Goal: Task Accomplishment & Management: Complete application form

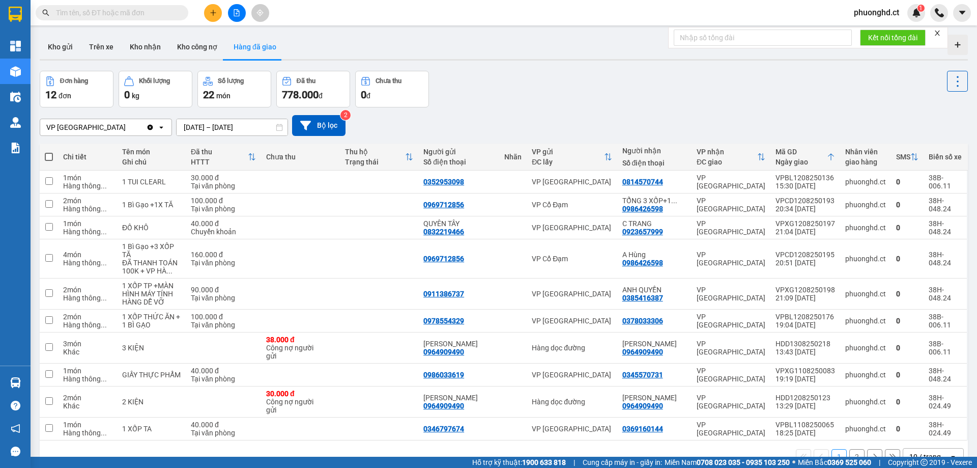
click at [216, 16] on button at bounding box center [213, 13] width 18 height 18
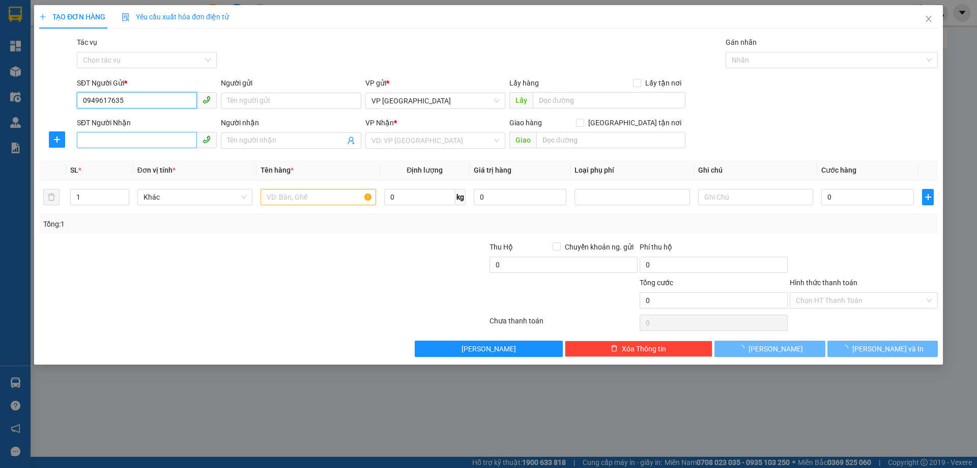
type input "0949617635"
click at [126, 141] on input "SĐT Người Nhận" at bounding box center [137, 140] width 120 height 16
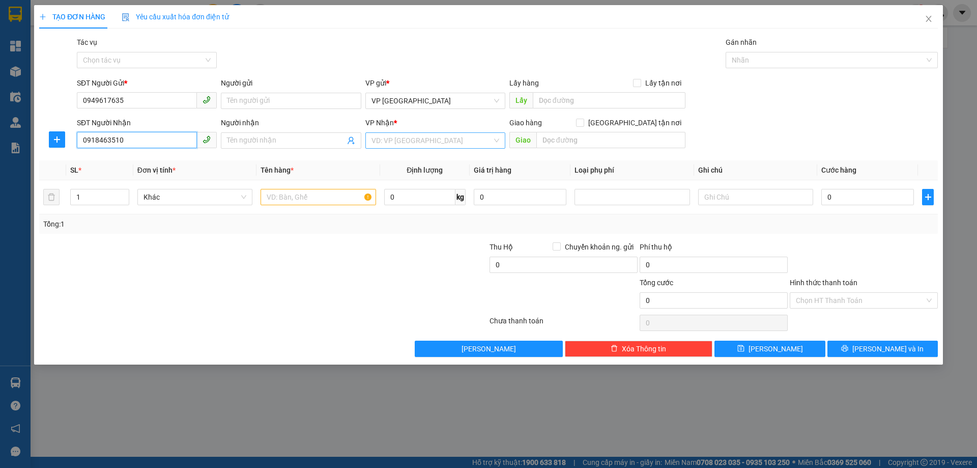
type input "0918463510"
click at [422, 140] on input "search" at bounding box center [431, 140] width 121 height 15
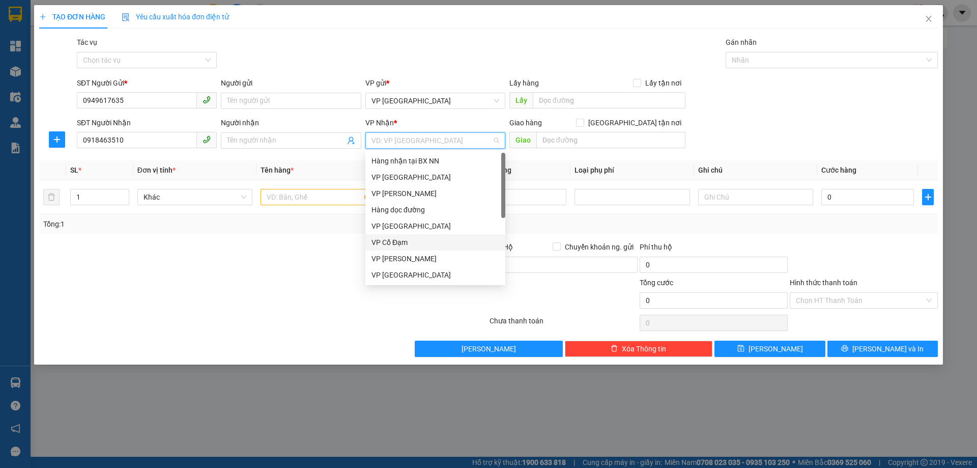
click at [412, 237] on div "VP Cổ Đạm" at bounding box center [435, 242] width 128 height 11
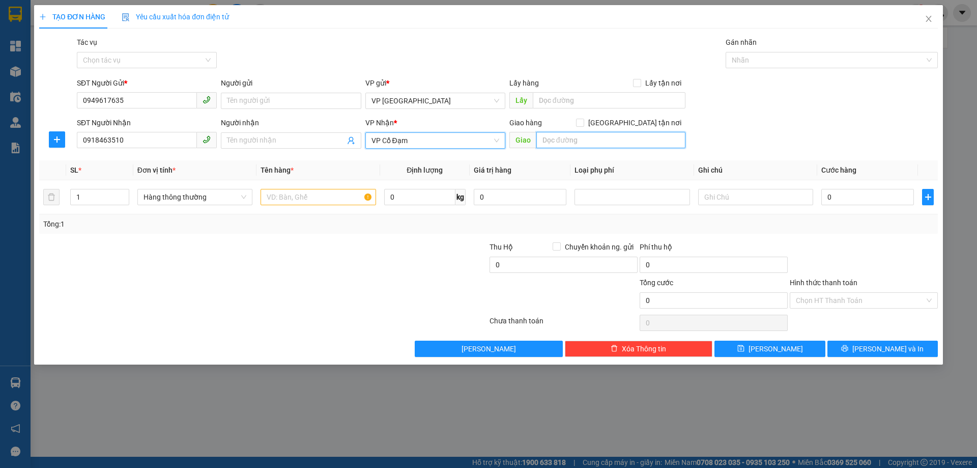
click at [613, 138] on input "text" at bounding box center [610, 140] width 149 height 16
type input "h"
click at [451, 144] on span "VP Cổ Đạm" at bounding box center [435, 140] width 128 height 15
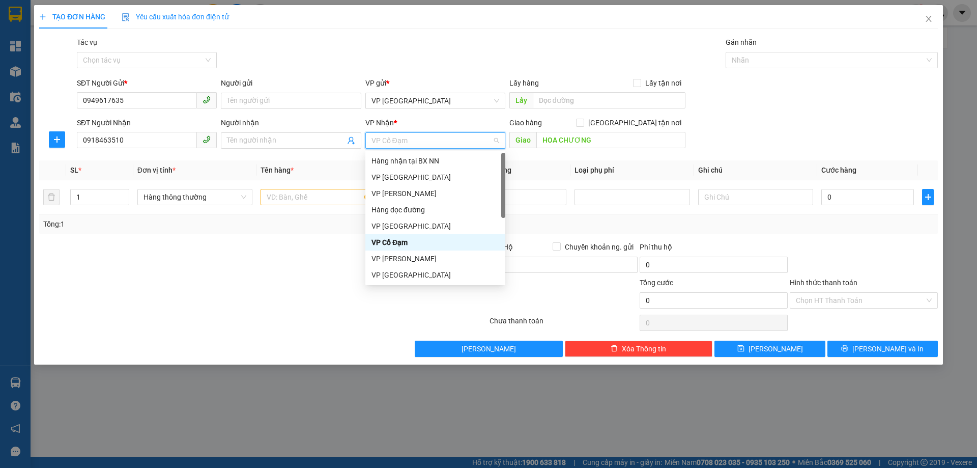
scroll to position [33, 0]
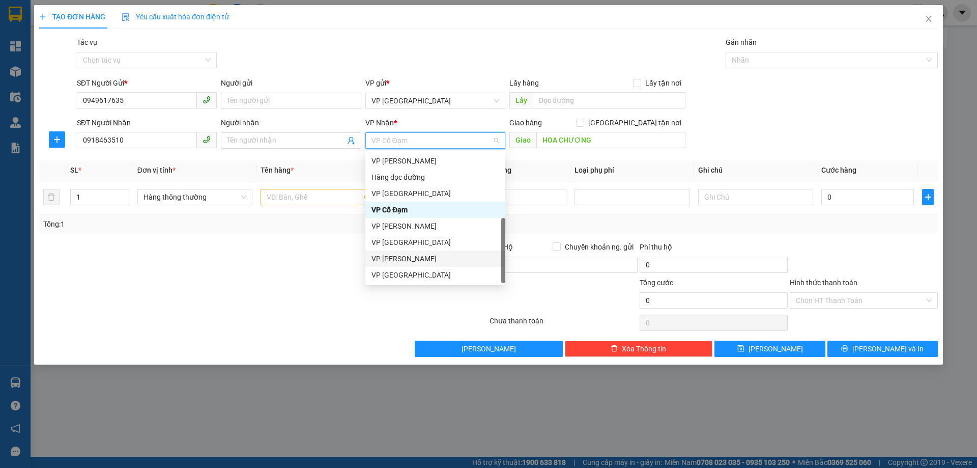
click at [403, 260] on div "VP [PERSON_NAME]" at bounding box center [435, 258] width 128 height 11
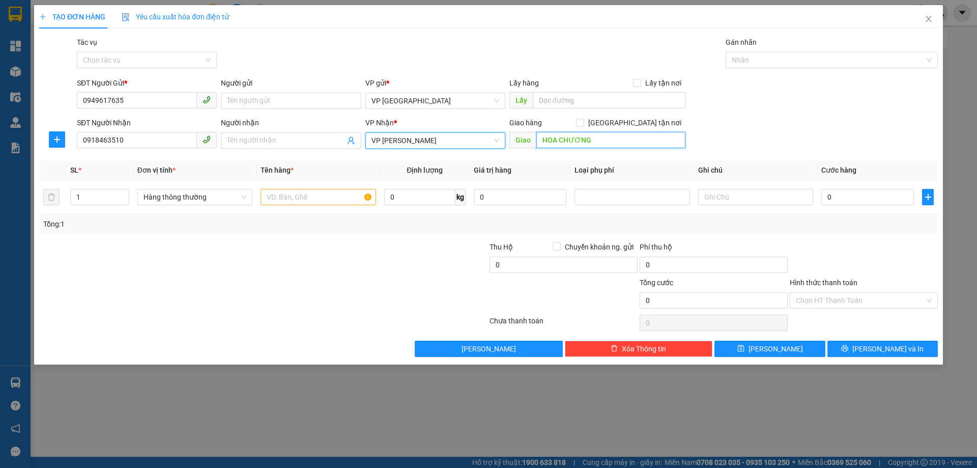
click at [597, 143] on input "HOA CHƯƠNG" at bounding box center [610, 140] width 149 height 16
click at [647, 136] on input "HOA CHƯƠNG" at bounding box center [610, 140] width 149 height 16
drag, startPoint x: 593, startPoint y: 138, endPoint x: 634, endPoint y: 146, distance: 41.4
click at [634, 146] on input "HOA CHƯƠNG HỒNG LĨNH" at bounding box center [610, 140] width 149 height 16
type input "HOA CHƯƠNG ĐỨC THỌ CŨ"
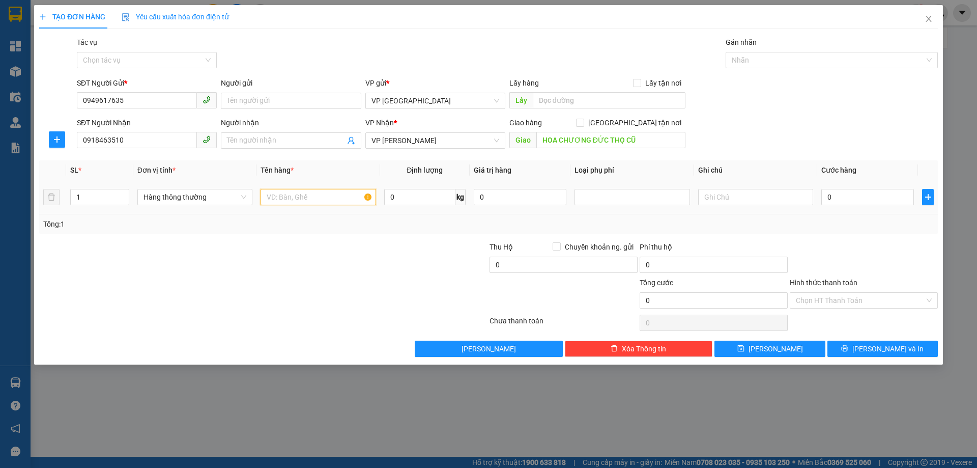
click at [277, 195] on input "text" at bounding box center [318, 197] width 115 height 16
type input "1 LAPTOP"
drag, startPoint x: 866, startPoint y: 195, endPoint x: 896, endPoint y: 132, distance: 69.7
click at [867, 194] on input "0" at bounding box center [867, 197] width 93 height 16
type input "10"
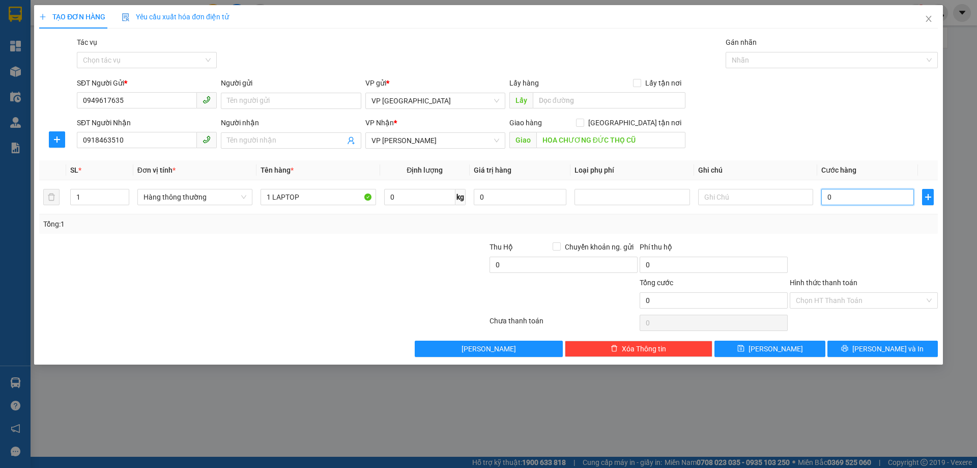
type input "10"
type input "100"
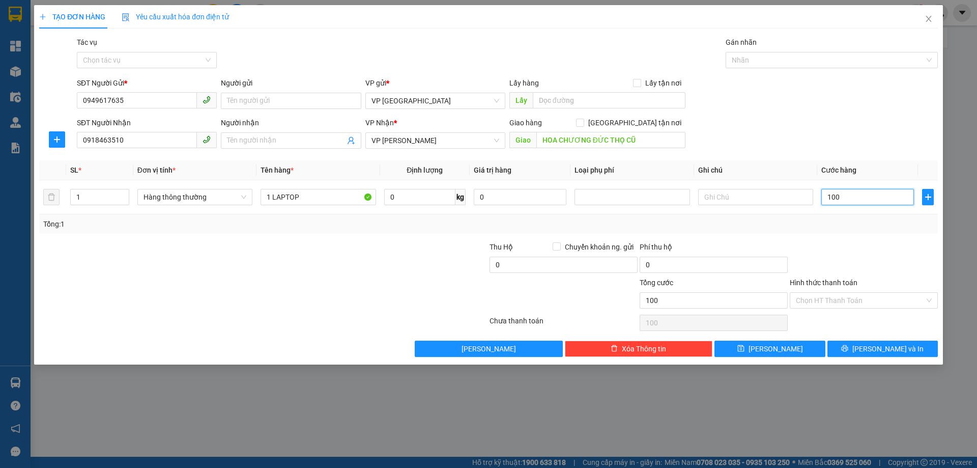
type input "1.000"
click at [811, 134] on div "SĐT Người Nhận 0918463510 Người nhận Tên người nhận VP Nhận * VP [PERSON_NAME] …" at bounding box center [507, 135] width 865 height 36
type input "100.000"
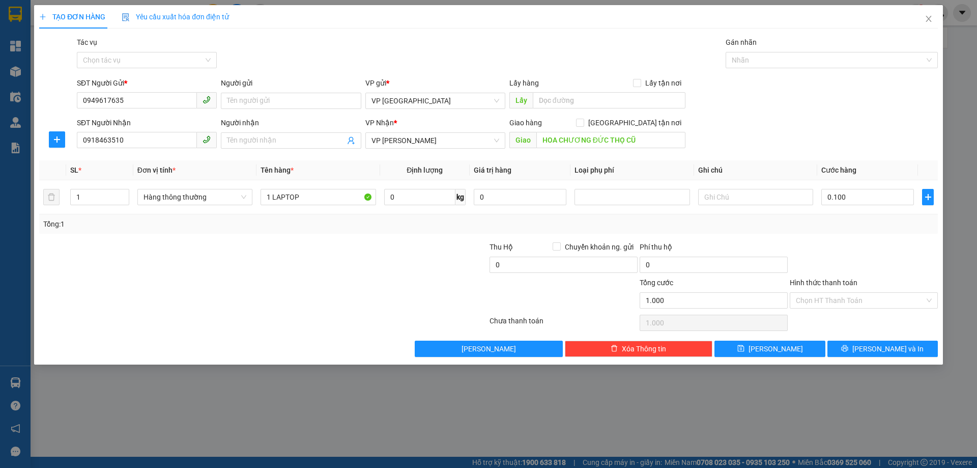
type input "100.000"
click at [845, 299] on input "Hình thức thanh toán" at bounding box center [860, 300] width 129 height 15
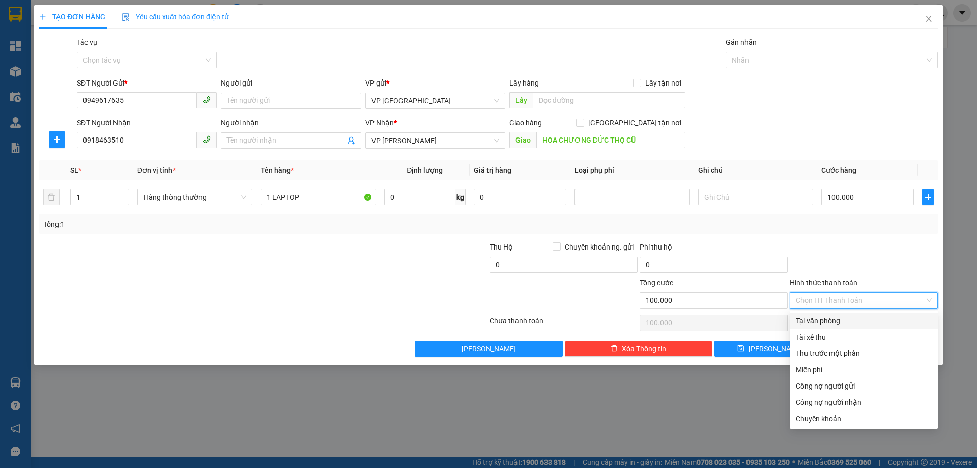
click at [839, 318] on div "Tại văn phòng" at bounding box center [864, 320] width 136 height 11
type input "0"
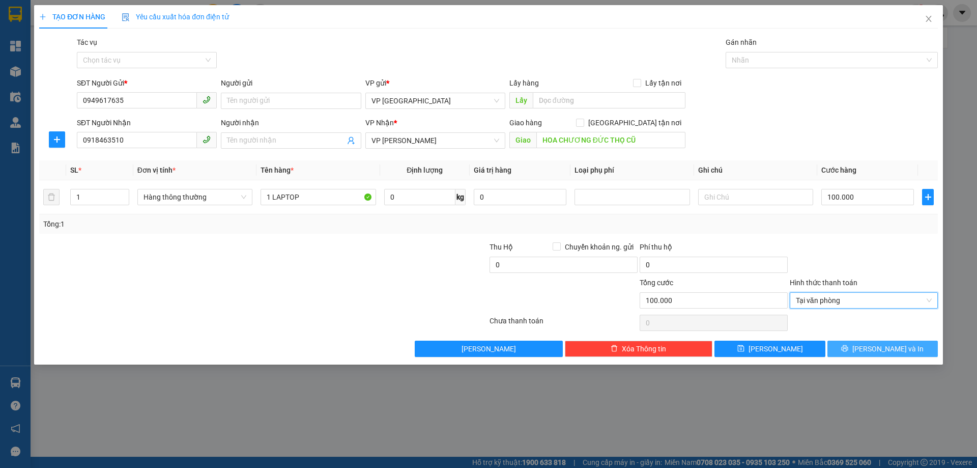
click at [848, 348] on icon "printer" at bounding box center [845, 348] width 7 height 7
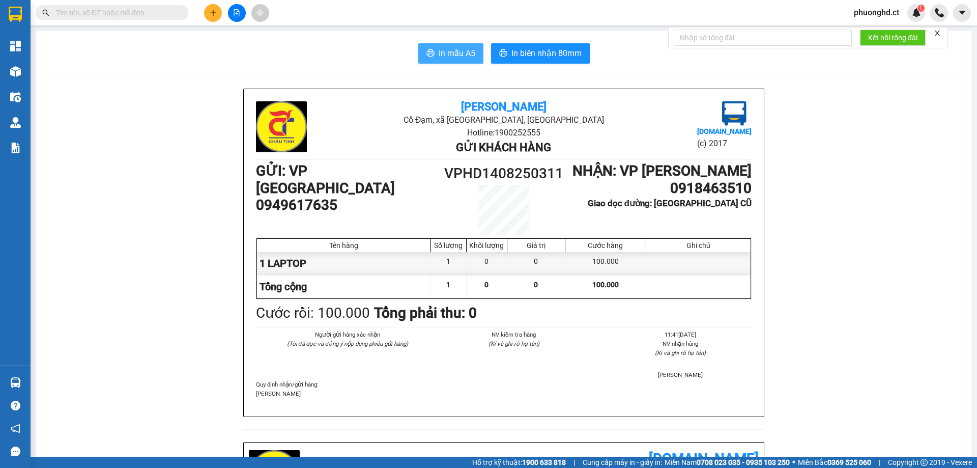
click at [454, 58] on span "In mẫu A5" at bounding box center [457, 53] width 37 height 13
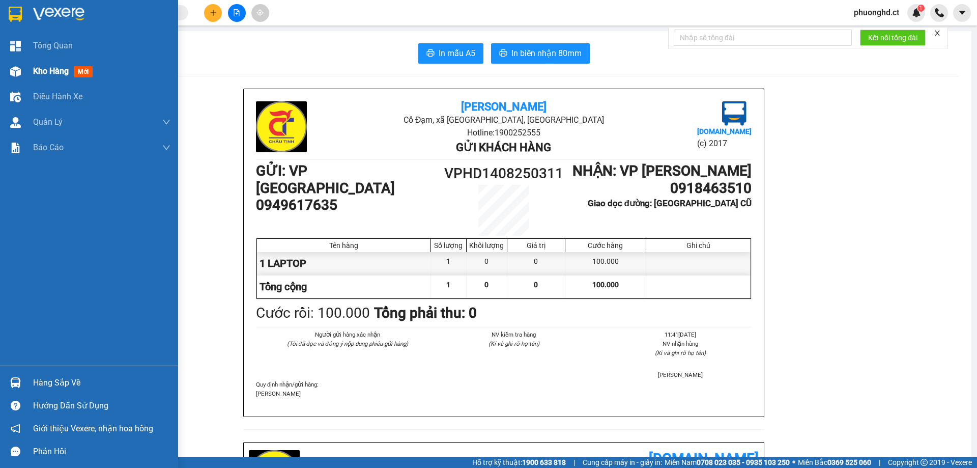
click at [14, 71] on img at bounding box center [15, 71] width 11 height 11
